Goal: Information Seeking & Learning: Learn about a topic

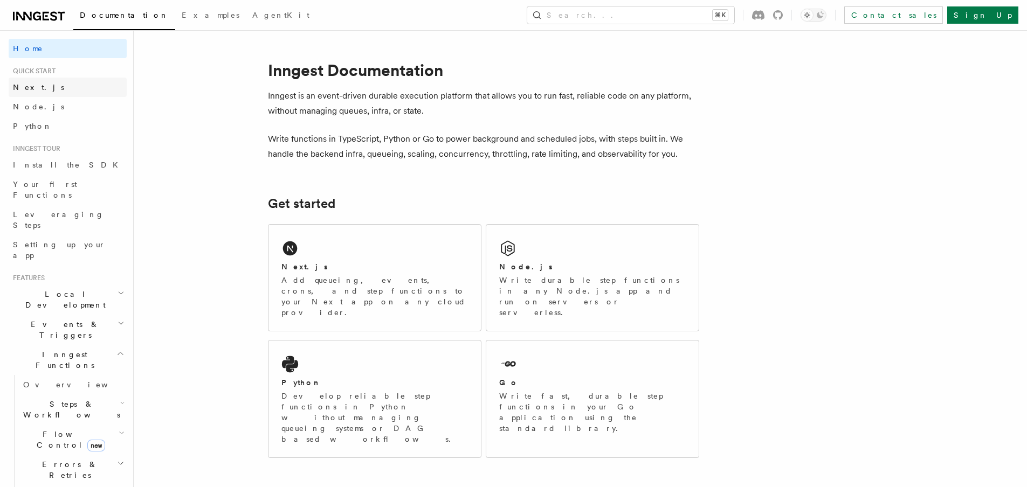
click at [39, 85] on link "Next.js" at bounding box center [68, 87] width 118 height 19
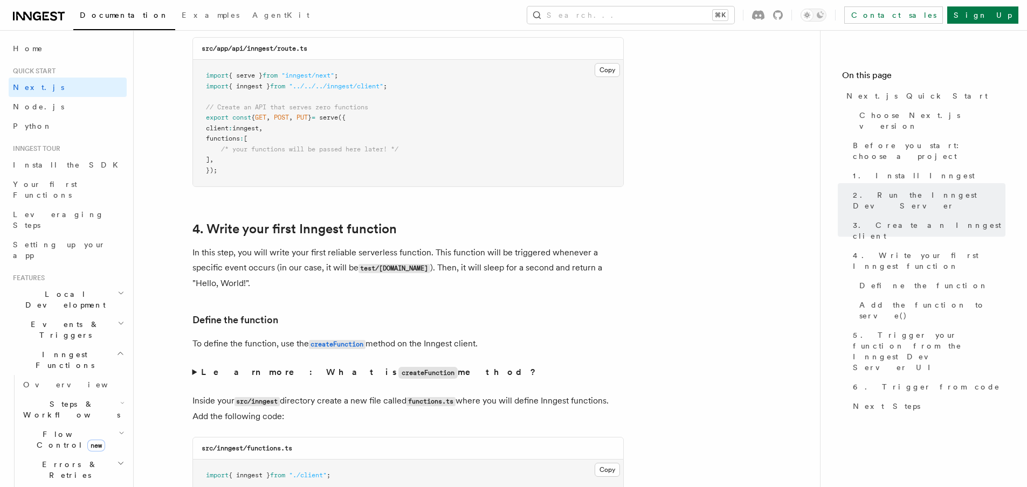
scroll to position [1638, 0]
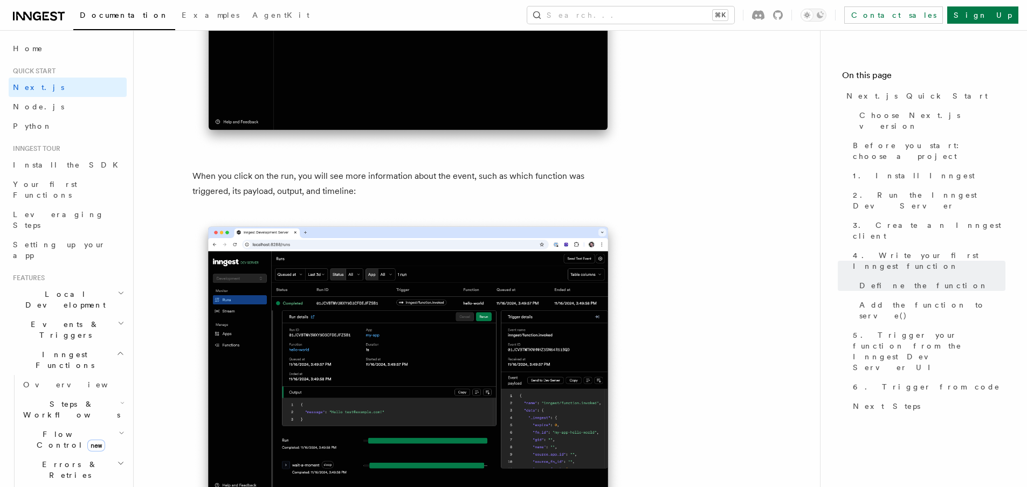
scroll to position [3963, 0]
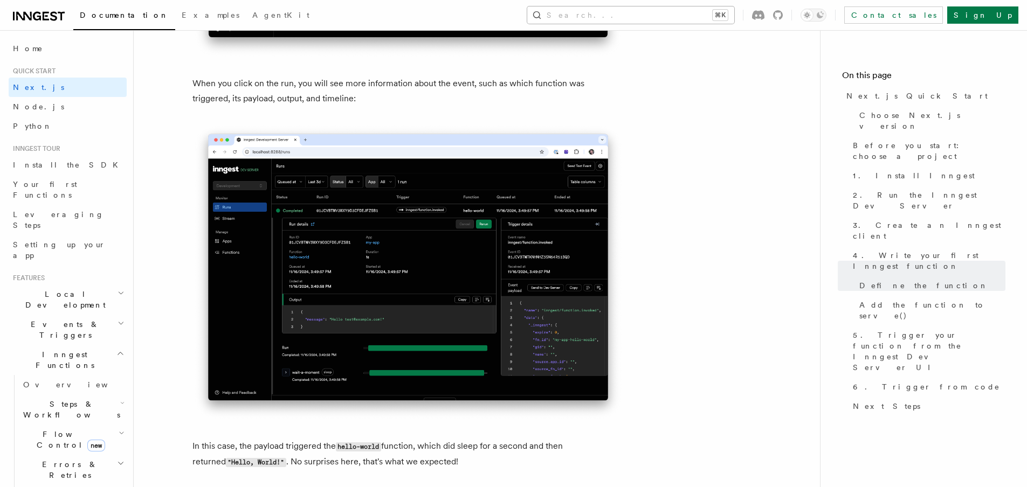
click at [642, 20] on button "Search... ⌘K" at bounding box center [630, 14] width 207 height 17
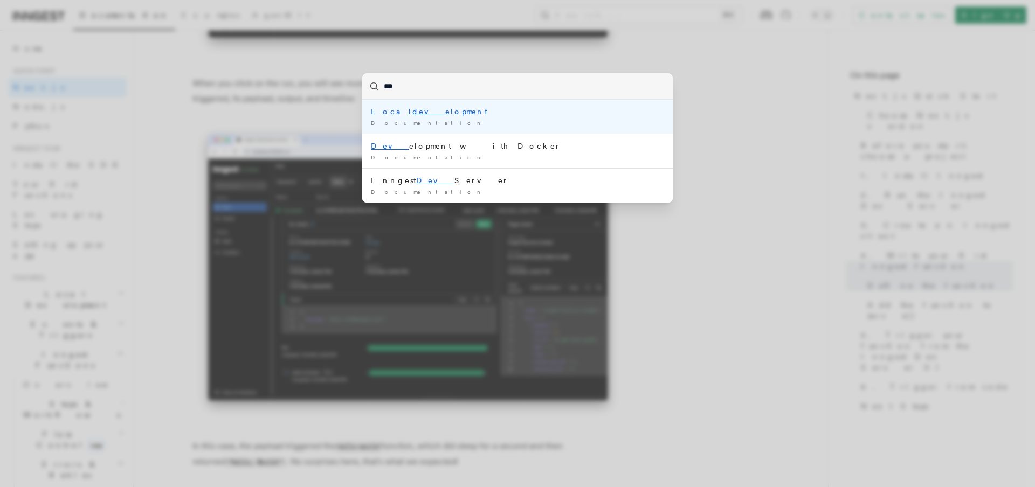
type input "***"
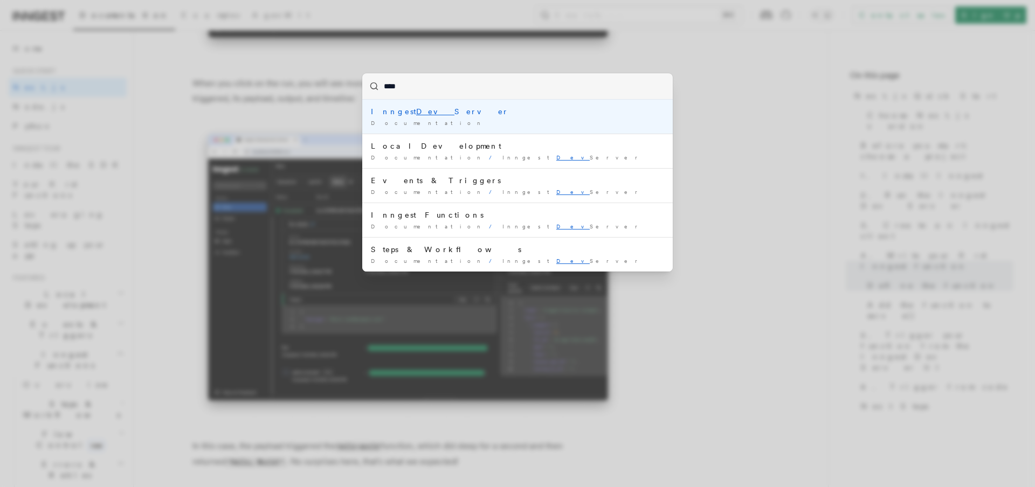
click at [515, 114] on div "Inngest Dev Server" at bounding box center [517, 111] width 293 height 11
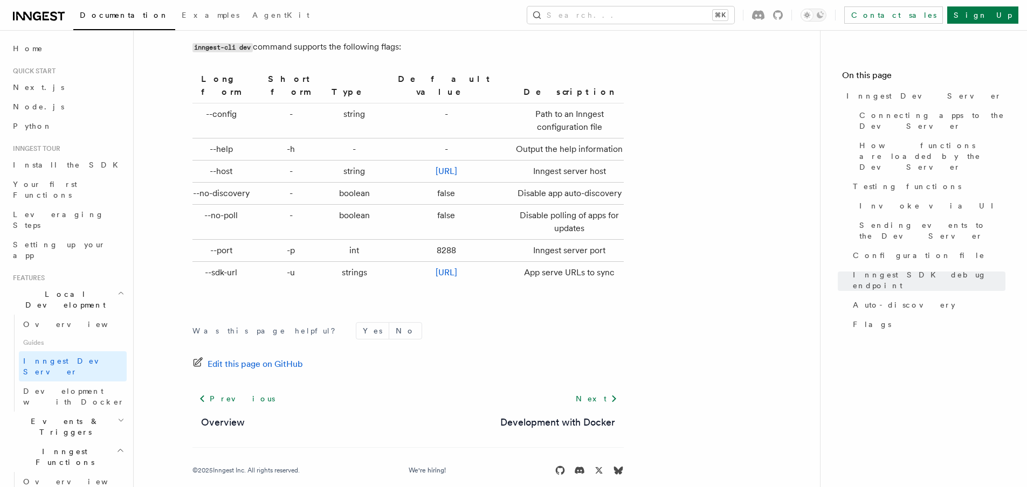
scroll to position [3595, 0]
click at [59, 89] on link "Next.js" at bounding box center [68, 87] width 118 height 19
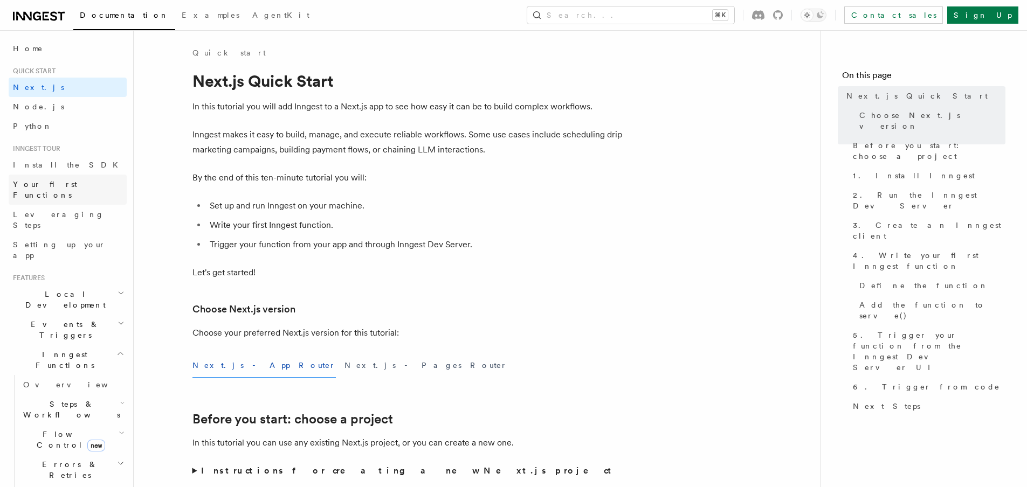
click at [50, 185] on span "Your first Functions" at bounding box center [45, 189] width 64 height 19
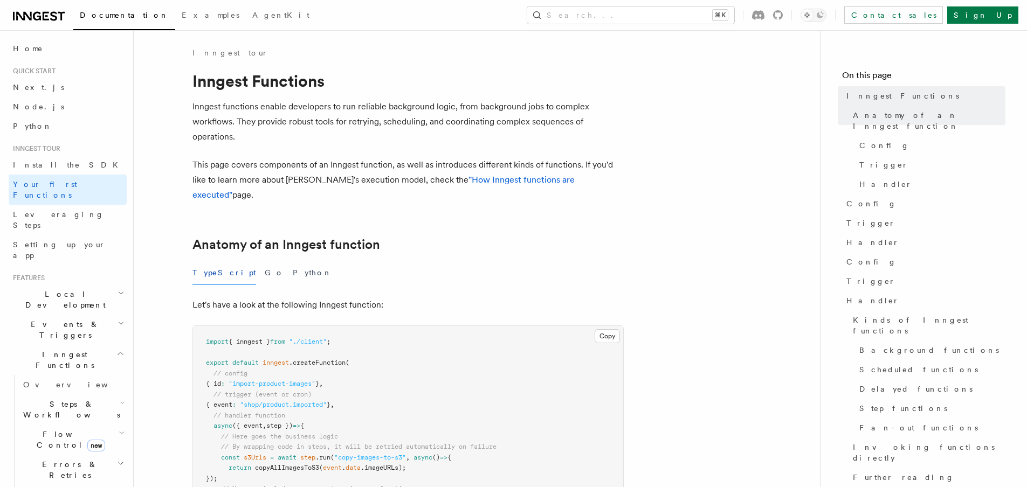
scroll to position [8, 0]
